Goal: Transaction & Acquisition: Obtain resource

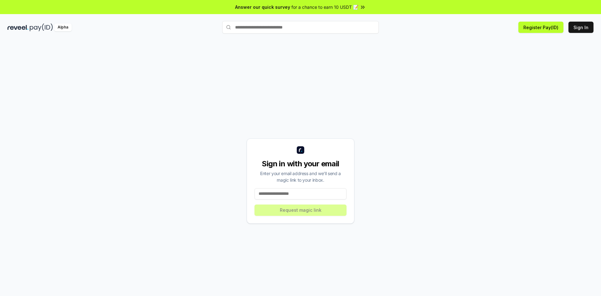
click at [298, 194] on input at bounding box center [301, 193] width 92 height 11
paste input "**********"
type input "**********"
click at [295, 210] on button "Request magic link" at bounding box center [301, 209] width 92 height 11
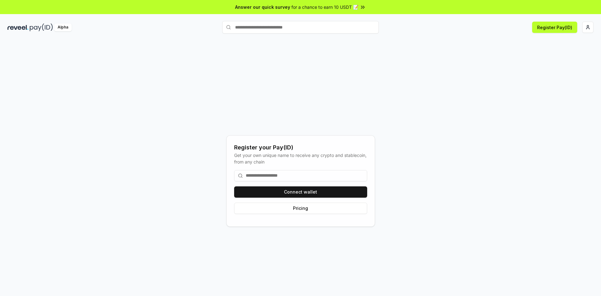
click at [250, 173] on input at bounding box center [300, 175] width 133 height 11
click at [272, 188] on button "Connect wallet" at bounding box center [300, 191] width 133 height 11
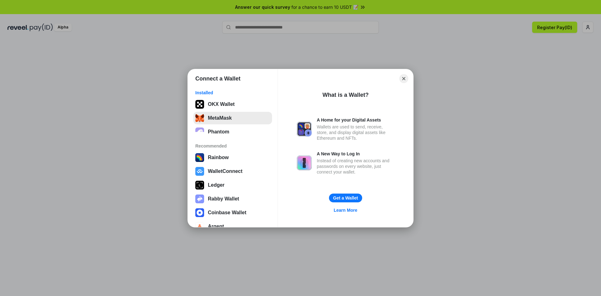
click at [222, 120] on button "MetaMask" at bounding box center [232, 118] width 79 height 13
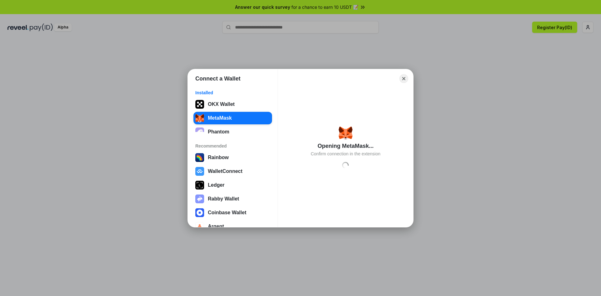
click at [403, 76] on button "Close" at bounding box center [403, 78] width 9 height 9
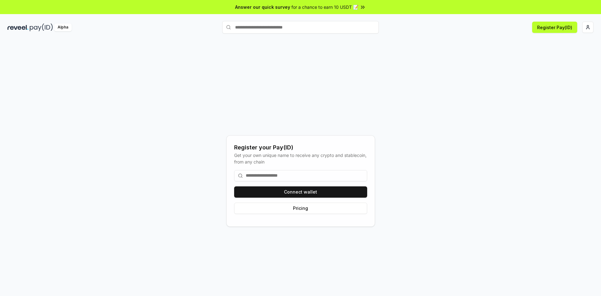
click at [404, 80] on div "Register your Pay(ID) Get your own unique name to receive any crypto and stable…" at bounding box center [301, 181] width 586 height 266
drag, startPoint x: 251, startPoint y: 159, endPoint x: 271, endPoint y: 159, distance: 19.4
click at [271, 159] on div "Get your own unique name to receive any crypto and stablecoin, from any chain" at bounding box center [300, 158] width 133 height 13
drag, startPoint x: 243, startPoint y: 155, endPoint x: 305, endPoint y: 156, distance: 62.0
click at [305, 156] on div "Get your own unique name to receive any crypto and stablecoin, from any chain" at bounding box center [300, 158] width 133 height 13
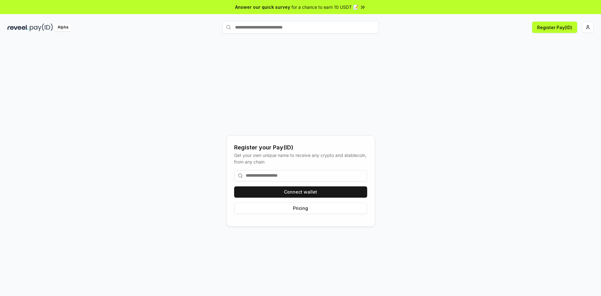
click at [268, 160] on div "Get your own unique name to receive any crypto and stablecoin, from any chain" at bounding box center [300, 158] width 133 height 13
drag, startPoint x: 238, startPoint y: 162, endPoint x: 285, endPoint y: 162, distance: 46.6
click at [285, 162] on div "Get your own unique name to receive any crypto and stablecoin, from any chain" at bounding box center [300, 158] width 133 height 13
click at [206, 169] on div "Register your Pay(ID) Get your own unique name to receive any crypto and stable…" at bounding box center [301, 181] width 586 height 266
click at [275, 174] on input at bounding box center [300, 175] width 133 height 11
